Goal: Task Accomplishment & Management: Manage account settings

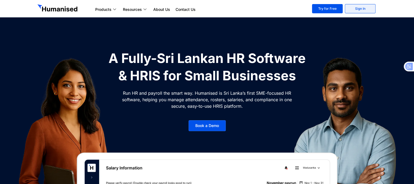
click at [360, 9] on link "Sign In" at bounding box center [360, 8] width 31 height 9
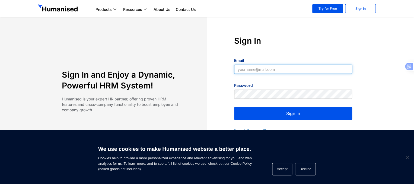
type input "supun@slpg.lk"
click at [269, 116] on button "Sign In" at bounding box center [293, 113] width 118 height 13
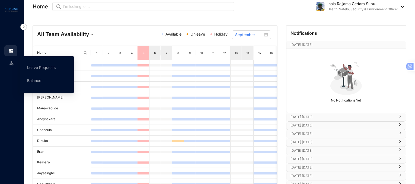
click at [13, 61] on img at bounding box center [11, 62] width 5 height 5
click at [51, 70] on link "Leave Requests" at bounding box center [41, 67] width 28 height 5
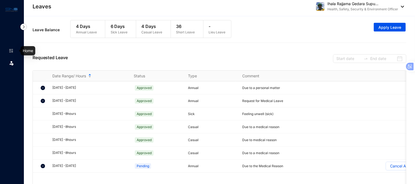
click at [10, 52] on img at bounding box center [11, 50] width 5 height 5
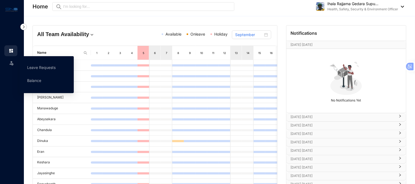
click at [13, 63] on img at bounding box center [11, 62] width 5 height 5
click at [42, 70] on link "Leave Requests" at bounding box center [41, 67] width 28 height 5
